Goal: Entertainment & Leisure: Consume media (video, audio)

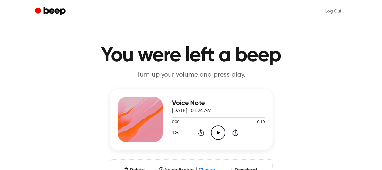
click at [221, 131] on icon "Play Audio" at bounding box center [218, 132] width 14 height 14
click at [214, 132] on icon "Play Audio" at bounding box center [218, 132] width 14 height 14
click at [217, 131] on icon "Play Audio" at bounding box center [218, 132] width 14 height 14
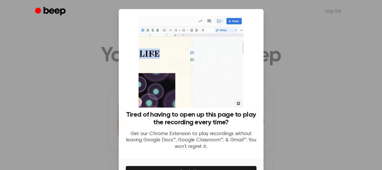
click at [325, 101] on div at bounding box center [191, 85] width 382 height 170
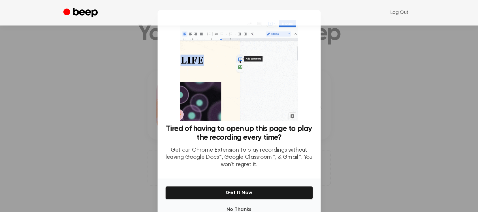
scroll to position [26, 0]
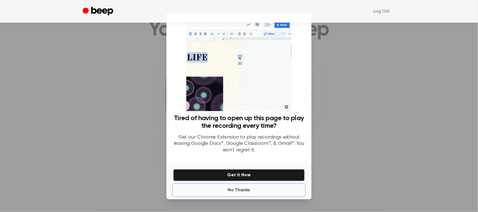
drag, startPoint x: 386, startPoint y: 0, endPoint x: 249, endPoint y: 189, distance: 232.7
click at [249, 169] on button "No Thanks" at bounding box center [238, 189] width 131 height 11
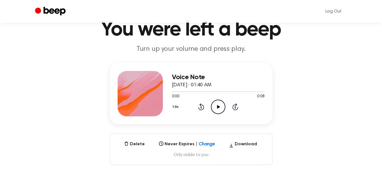
drag, startPoint x: 440, startPoint y: 5, endPoint x: 217, endPoint y: 111, distance: 246.7
click at [217, 111] on icon "Play Audio" at bounding box center [218, 106] width 14 height 14
click at [221, 107] on icon "Play Audio" at bounding box center [218, 106] width 14 height 14
